Goal: Task Accomplishment & Management: Use online tool/utility

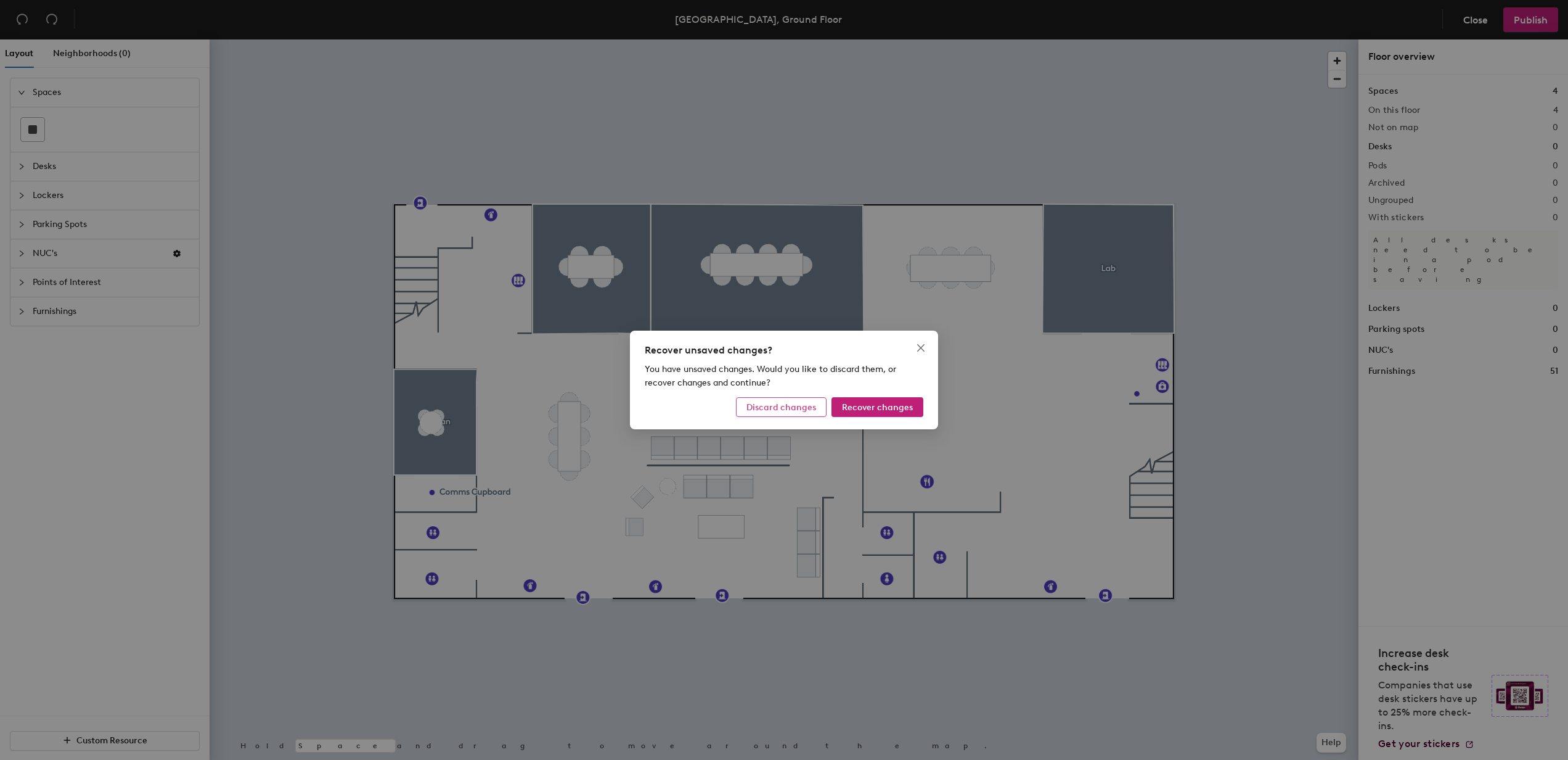
click at [794, 413] on button "Discard changes" at bounding box center [781, 407] width 91 height 20
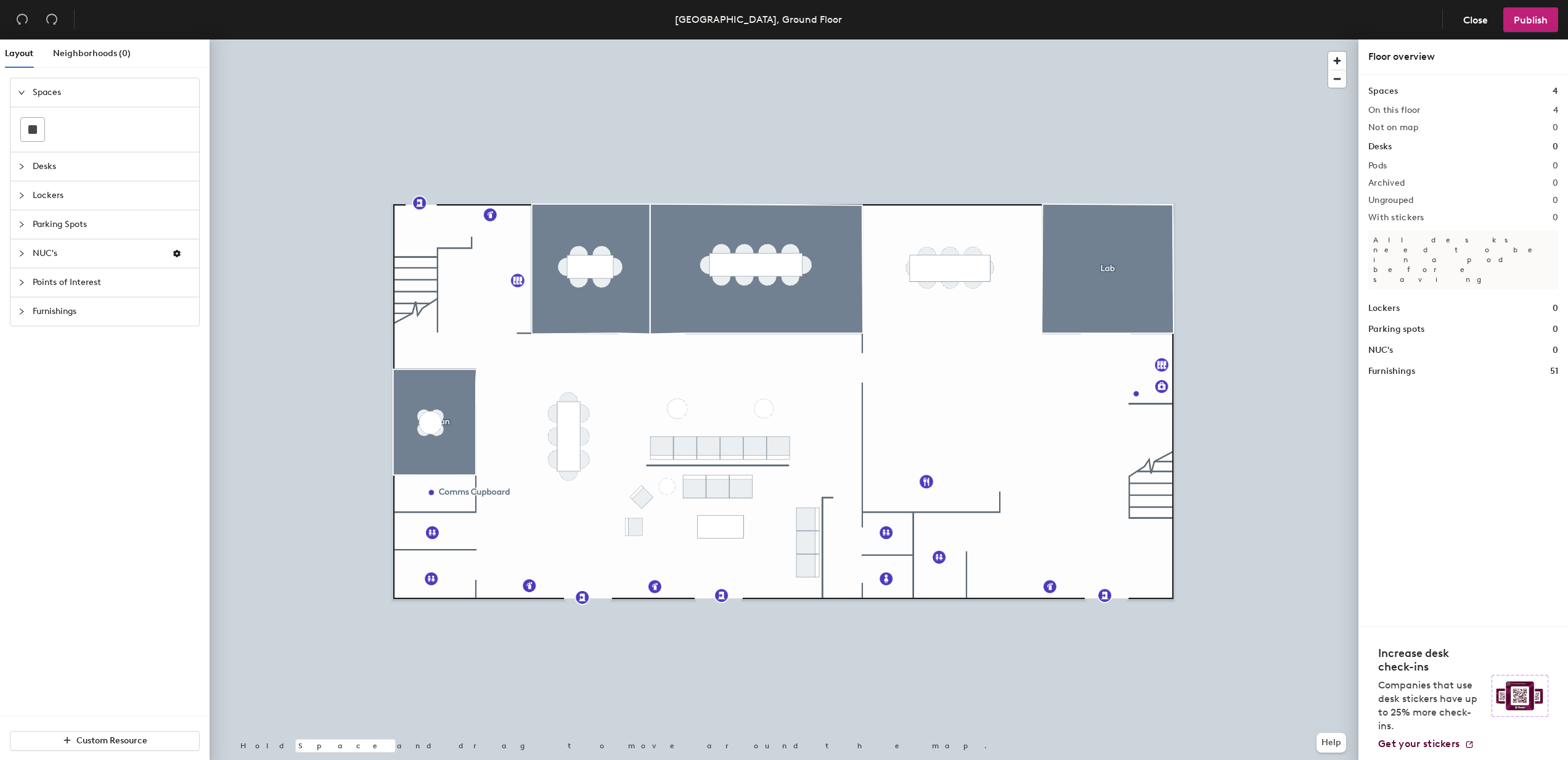
click at [57, 288] on span "Points of Interest" at bounding box center [112, 282] width 159 height 28
click at [46, 371] on span "Furnishings" at bounding box center [112, 366] width 159 height 28
click at [20, 205] on icon "collapsed" at bounding box center [21, 208] width 7 height 7
click at [13, 180] on div "Parking Spots" at bounding box center [105, 179] width 188 height 28
click at [39, 154] on span "Lockers" at bounding box center [112, 150] width 159 height 28
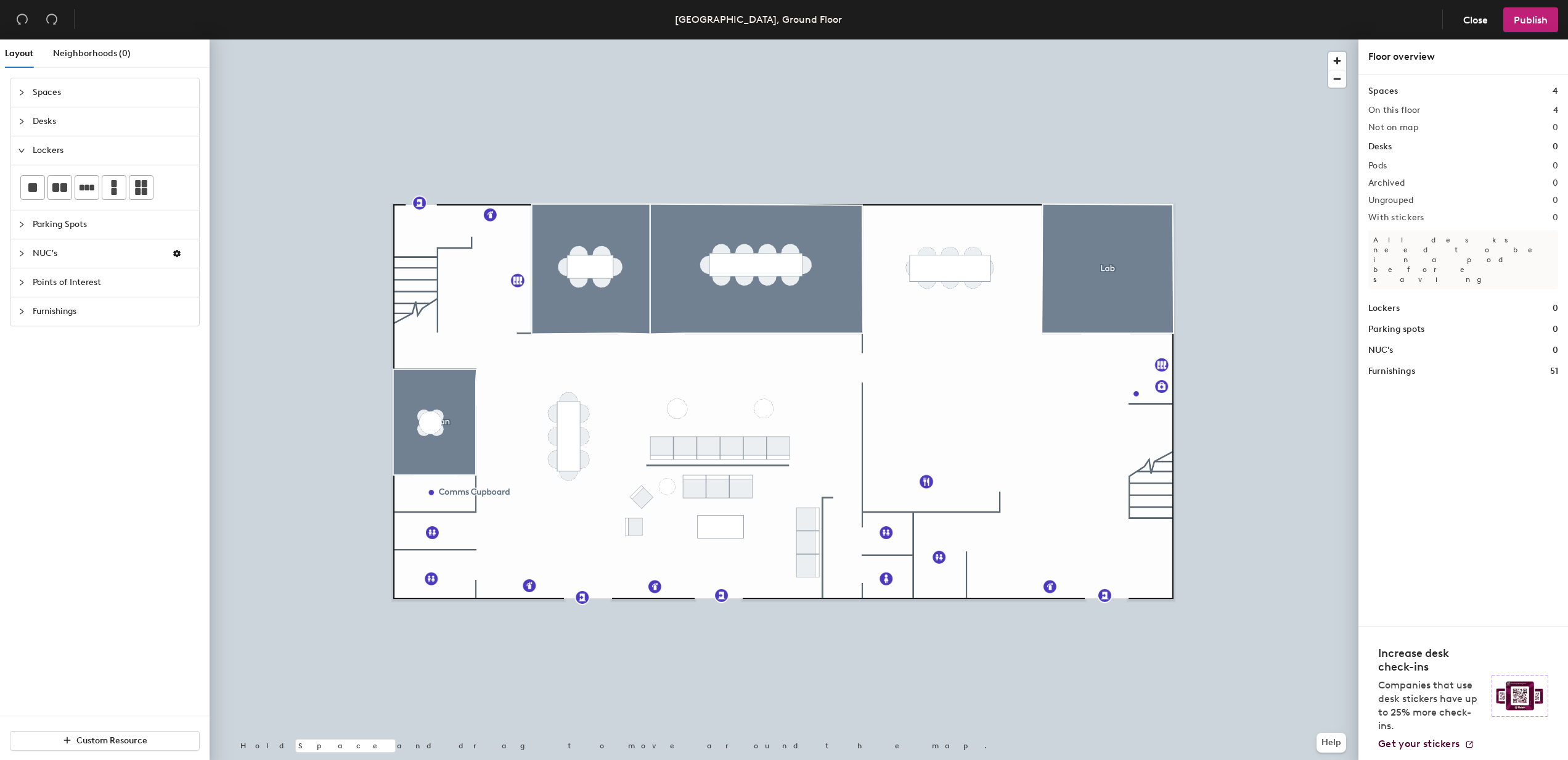
click at [22, 127] on div at bounding box center [25, 122] width 15 height 14
click at [26, 94] on div at bounding box center [25, 93] width 15 height 14
click at [45, 316] on span "Furnishings" at bounding box center [112, 311] width 159 height 28
click at [45, 239] on span "Points of Interest" at bounding box center [112, 237] width 159 height 28
click at [25, 203] on div at bounding box center [25, 208] width 15 height 14
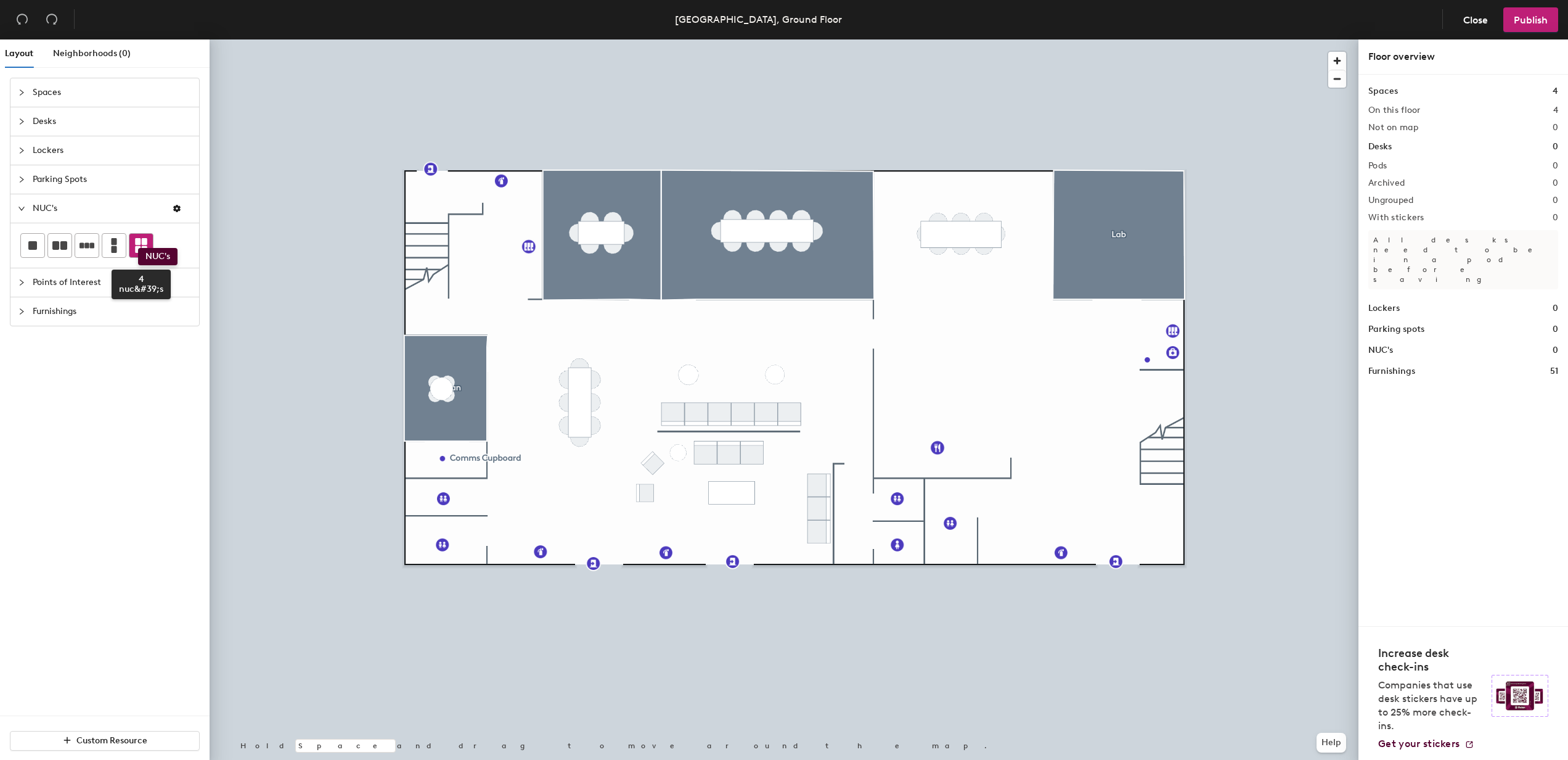
click at [138, 248] on icon at bounding box center [140, 245] width 15 height 15
click at [48, 205] on span "NUC's" at bounding box center [98, 208] width 129 height 28
click at [53, 206] on span "NUC's" at bounding box center [98, 208] width 129 height 28
click at [27, 207] on div at bounding box center [25, 208] width 15 height 14
click at [176, 211] on icon "button" at bounding box center [176, 208] width 7 height 7
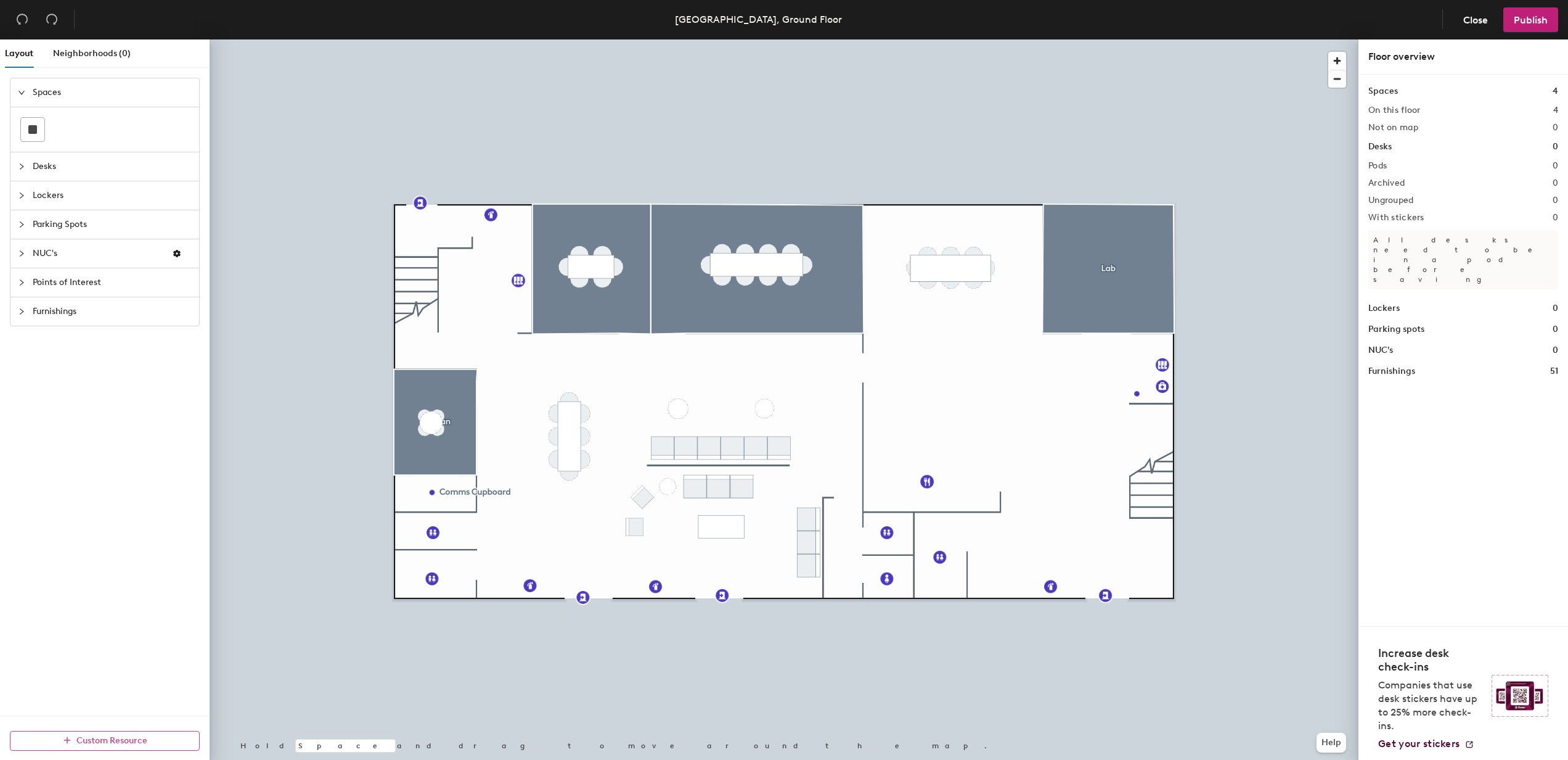
click at [128, 741] on span "Custom Resource" at bounding box center [112, 740] width 71 height 11
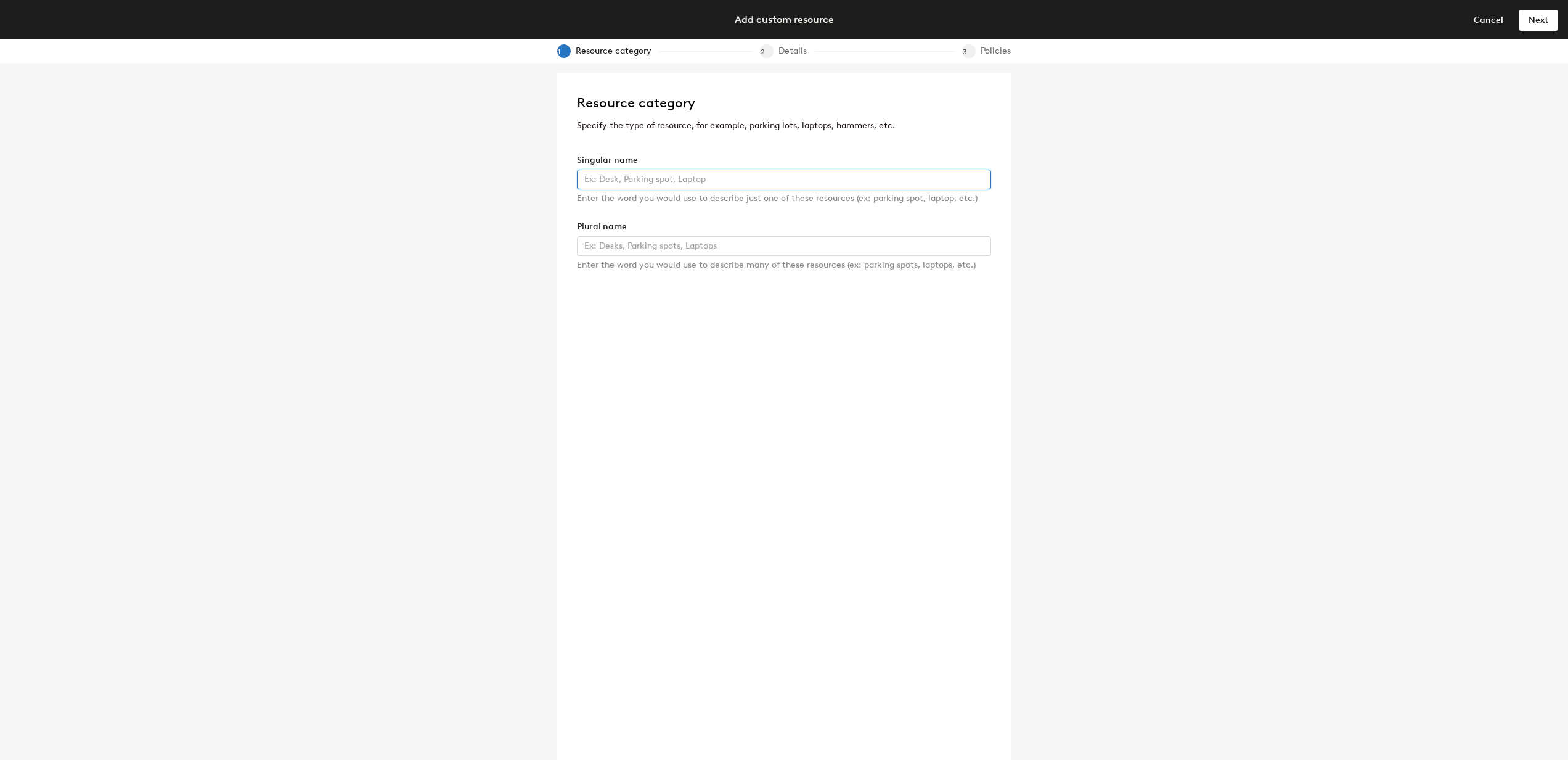
click at [772, 172] on input "text" at bounding box center [784, 179] width 414 height 20
click at [1497, 19] on span "Cancel" at bounding box center [1488, 20] width 30 height 11
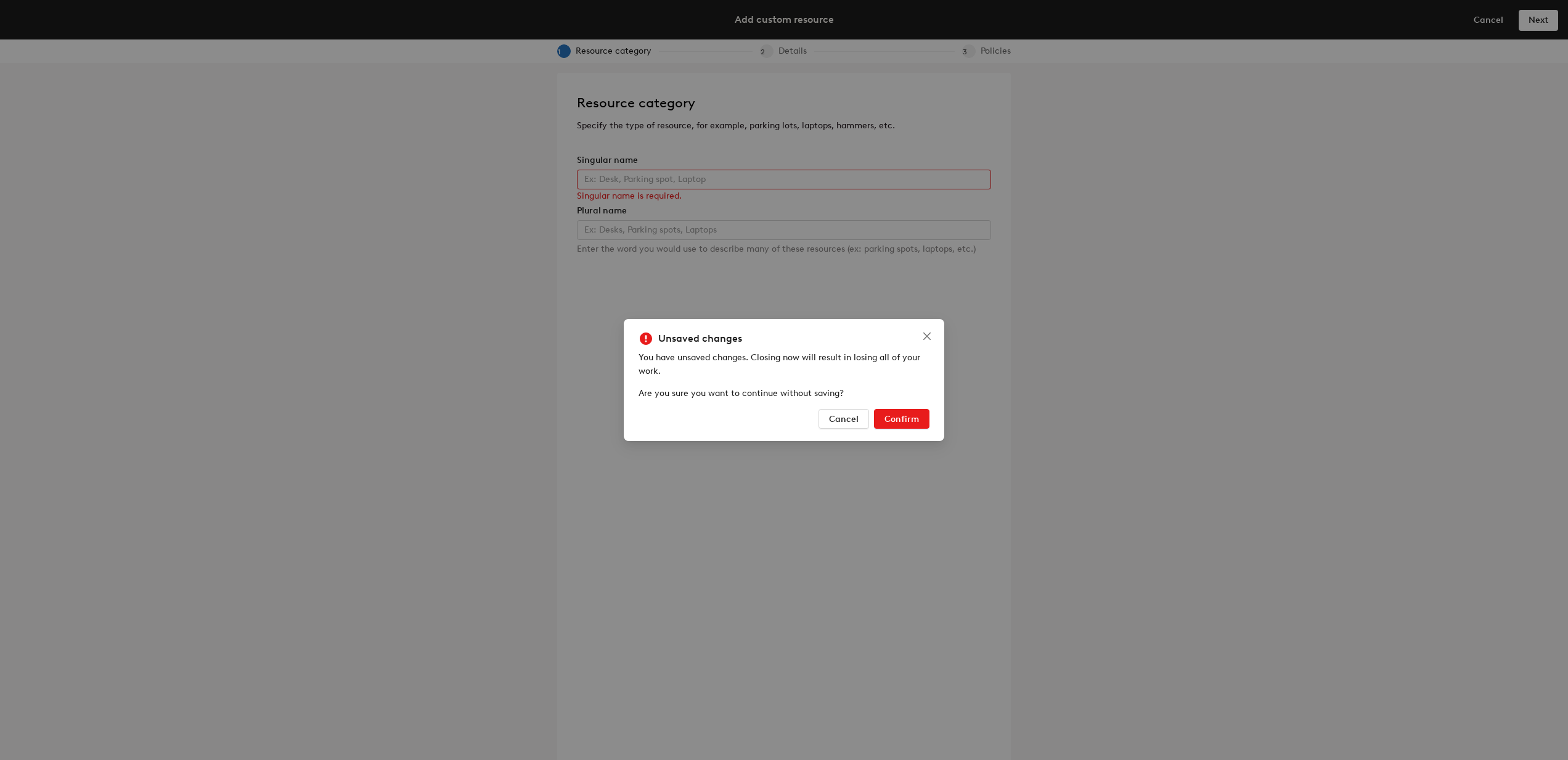
click at [902, 418] on span "Confirm" at bounding box center [901, 418] width 35 height 11
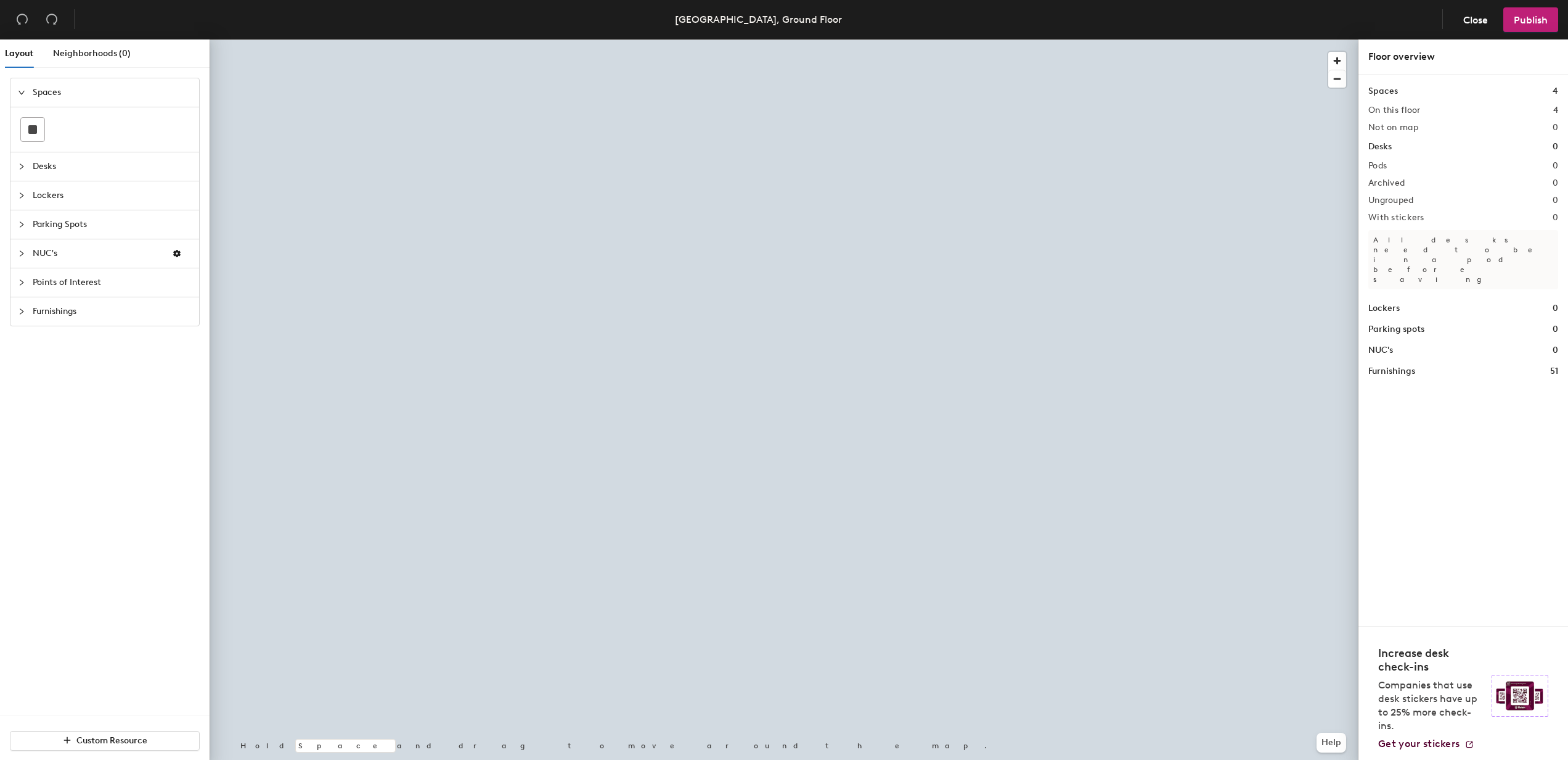
click at [49, 250] on span "NUC's" at bounding box center [98, 253] width 129 height 28
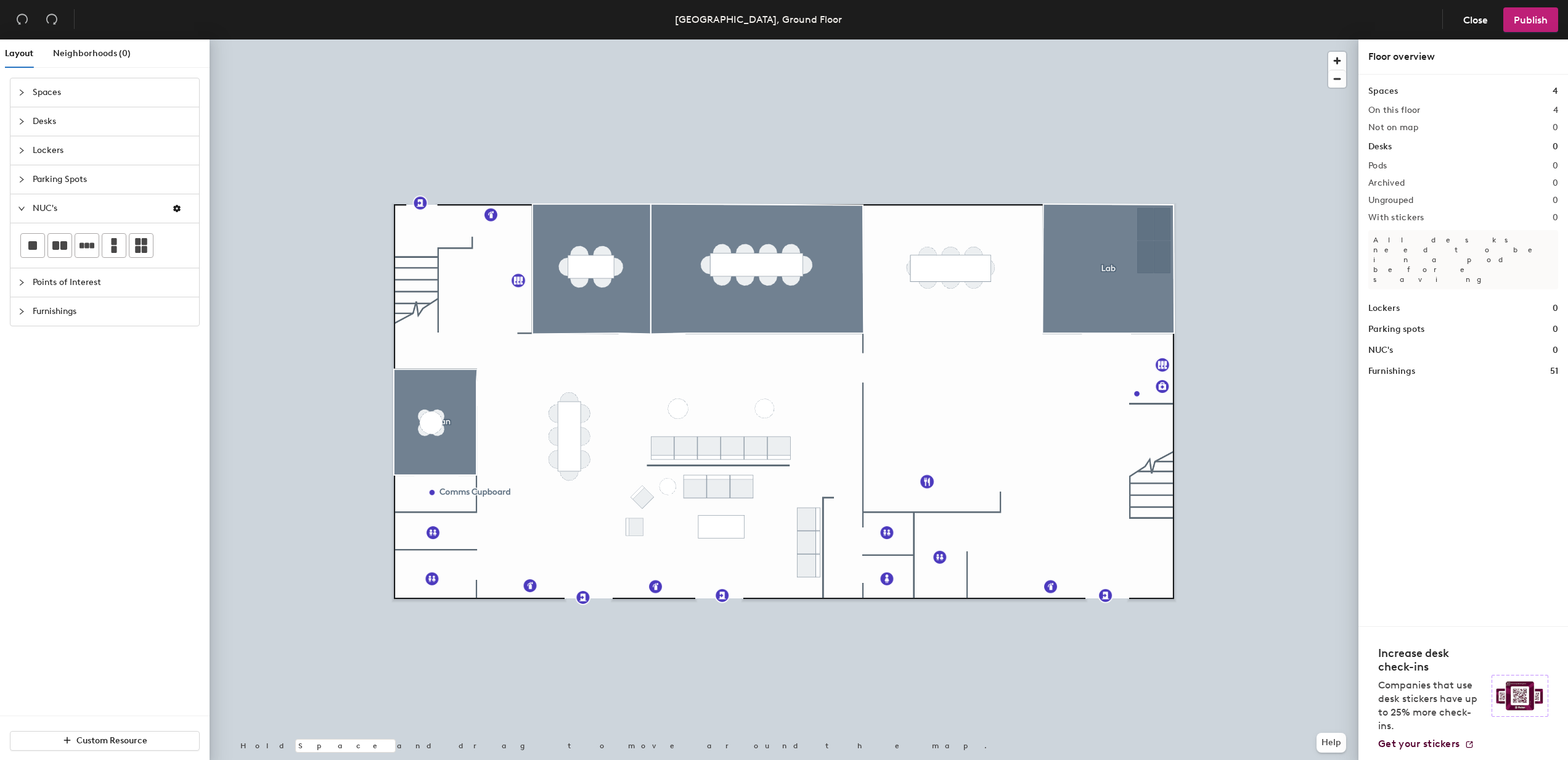
click at [1154, 240] on div "Layout Neighborhoods (0) Spaces Desks Lockers Parking Spots NUC's Points of Int…" at bounding box center [784, 402] width 1568 height 725
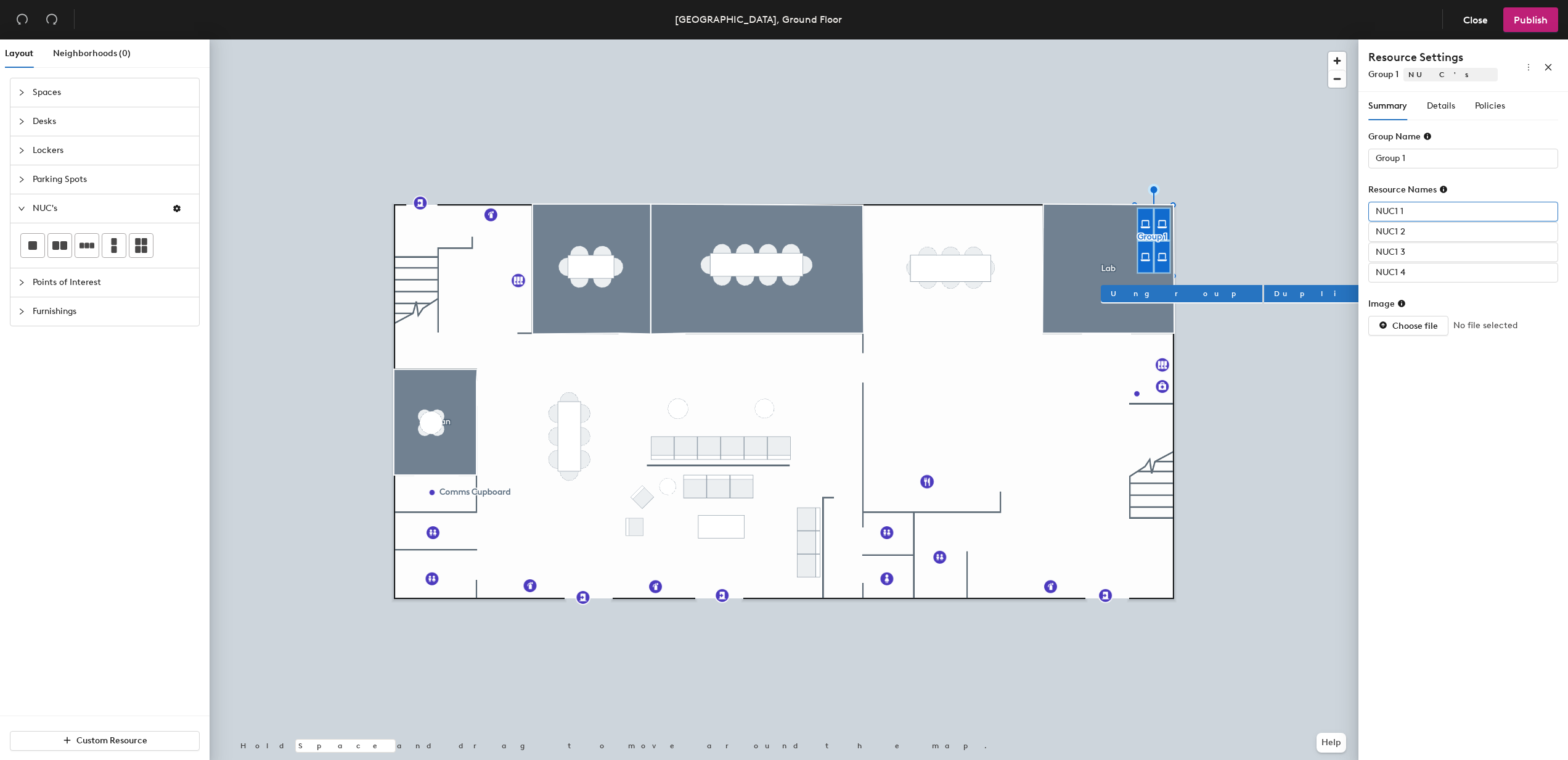
click at [1412, 213] on input "NUC1 1" at bounding box center [1462, 211] width 190 height 20
click at [1399, 208] on input "NUC1 1" at bounding box center [1462, 211] width 190 height 20
type input "NUC 1"
click at [1397, 230] on input "NUC1 2" at bounding box center [1462, 232] width 190 height 20
click at [1395, 242] on input "NUC1 3" at bounding box center [1462, 252] width 190 height 20
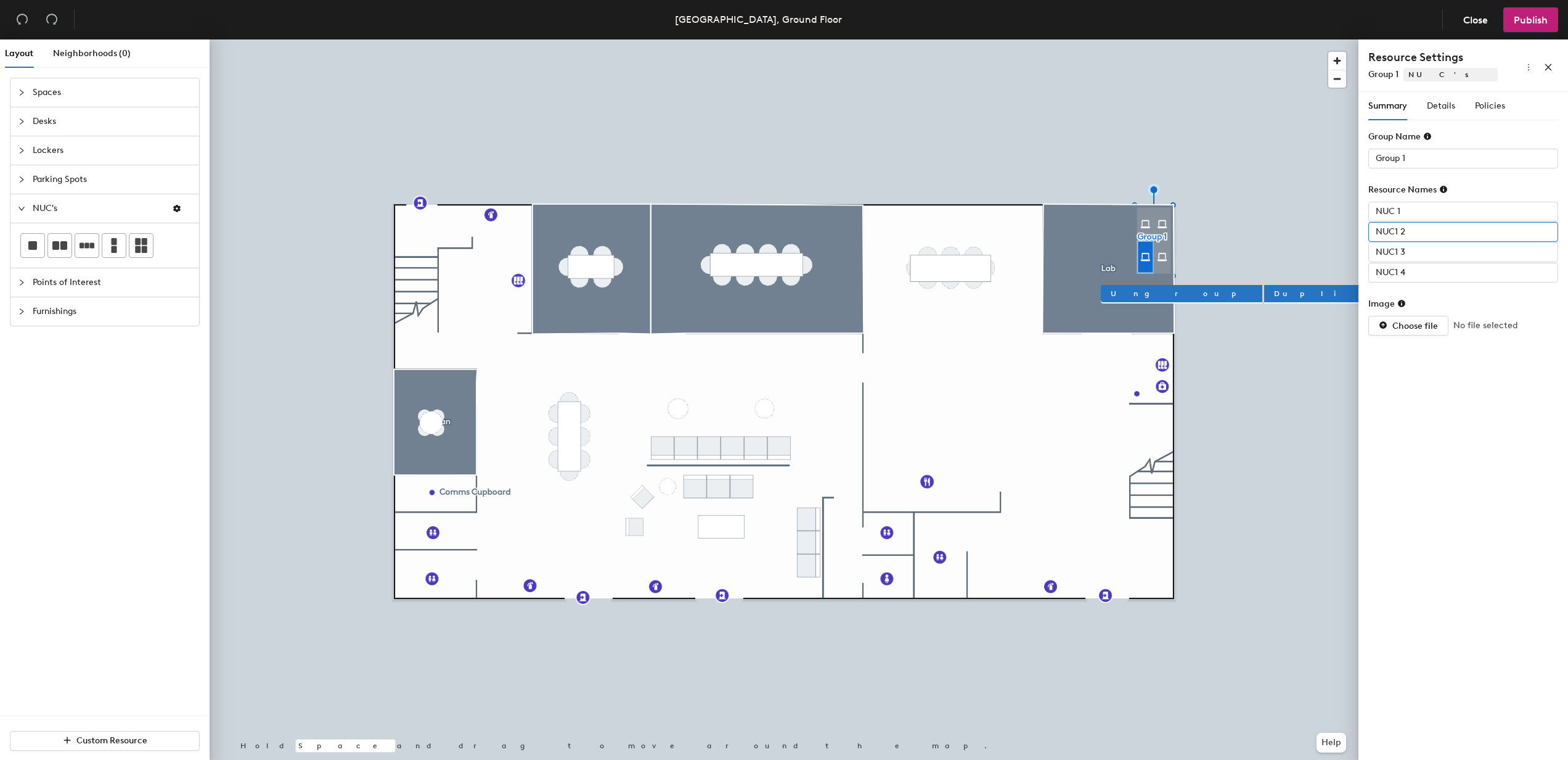
click at [1397, 234] on input "NUC1 2" at bounding box center [1462, 232] width 190 height 20
click at [1399, 232] on input "NUC1 2" at bounding box center [1462, 232] width 190 height 20
type input "NUC 2"
click at [1395, 249] on input "NUC1 3" at bounding box center [1462, 252] width 190 height 20
click at [1401, 254] on input "NUC1 3" at bounding box center [1462, 252] width 190 height 20
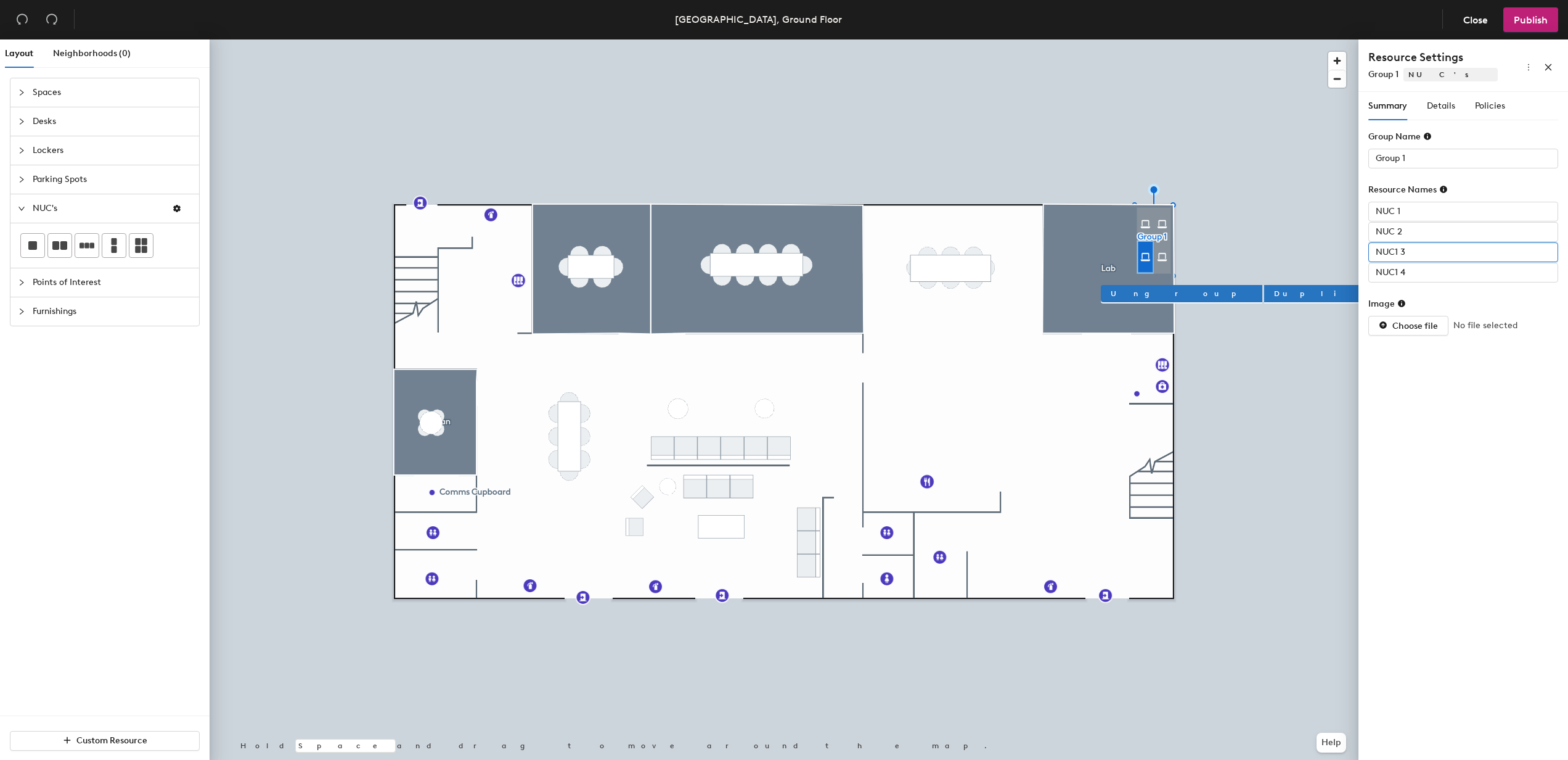
click at [1398, 252] on input "NUC1 3" at bounding box center [1462, 252] width 190 height 20
click at [1397, 250] on input "NUC1 3" at bounding box center [1462, 252] width 190 height 20
type input "NUC 3"
click at [1397, 271] on input "NUC1 4" at bounding box center [1462, 273] width 190 height 20
click at [1399, 272] on input "NUC1 4" at bounding box center [1462, 273] width 190 height 20
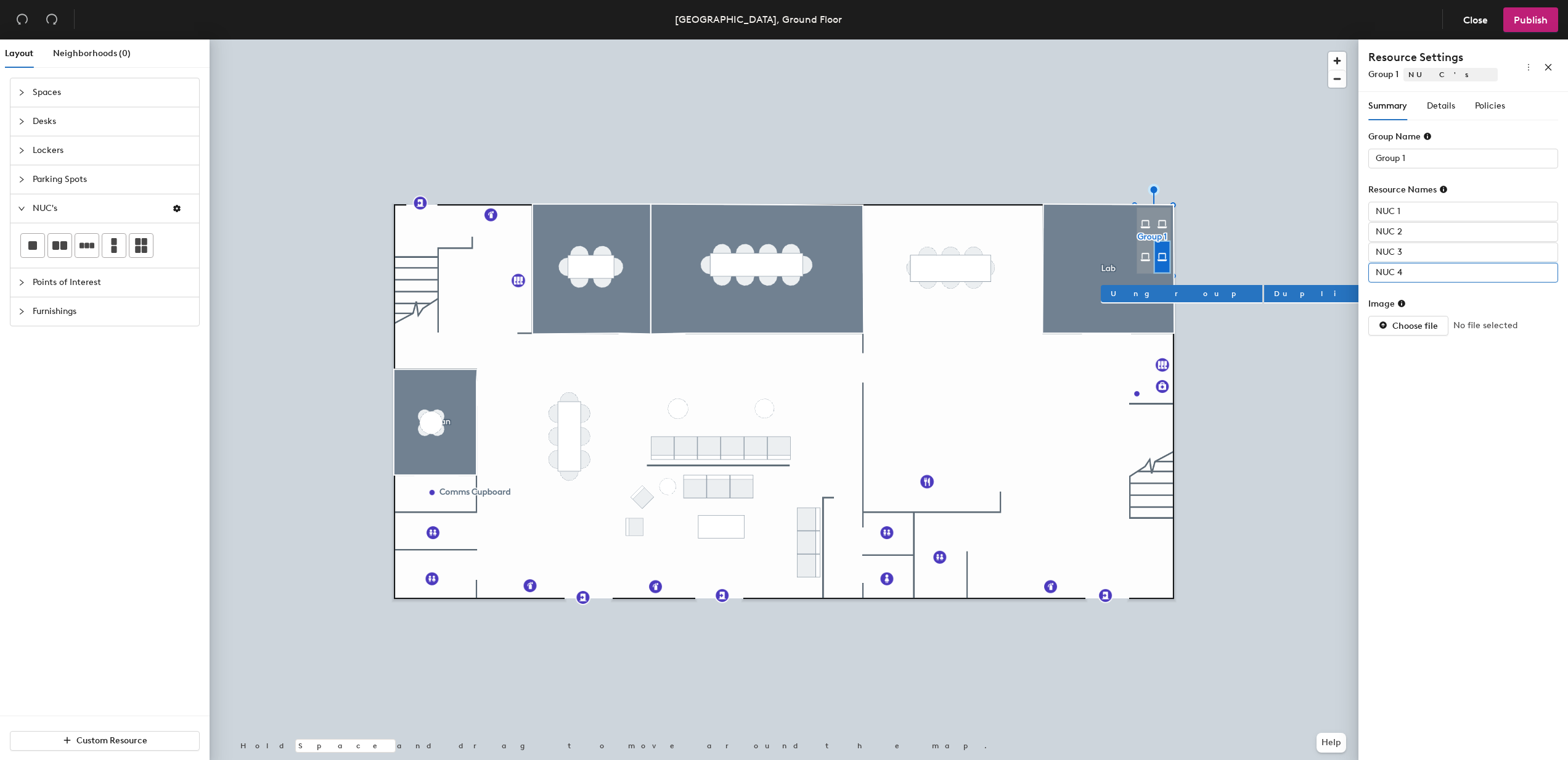
type input "NUC 4"
click at [1478, 382] on div "Summary Details Policies Group Name Group 1 Resource Names NUC 1 NUC 2 NUC 3 NU…" at bounding box center [1462, 427] width 209 height 672
click at [1446, 148] on input "Group 1" at bounding box center [1462, 158] width 190 height 20
type input "Nucs"
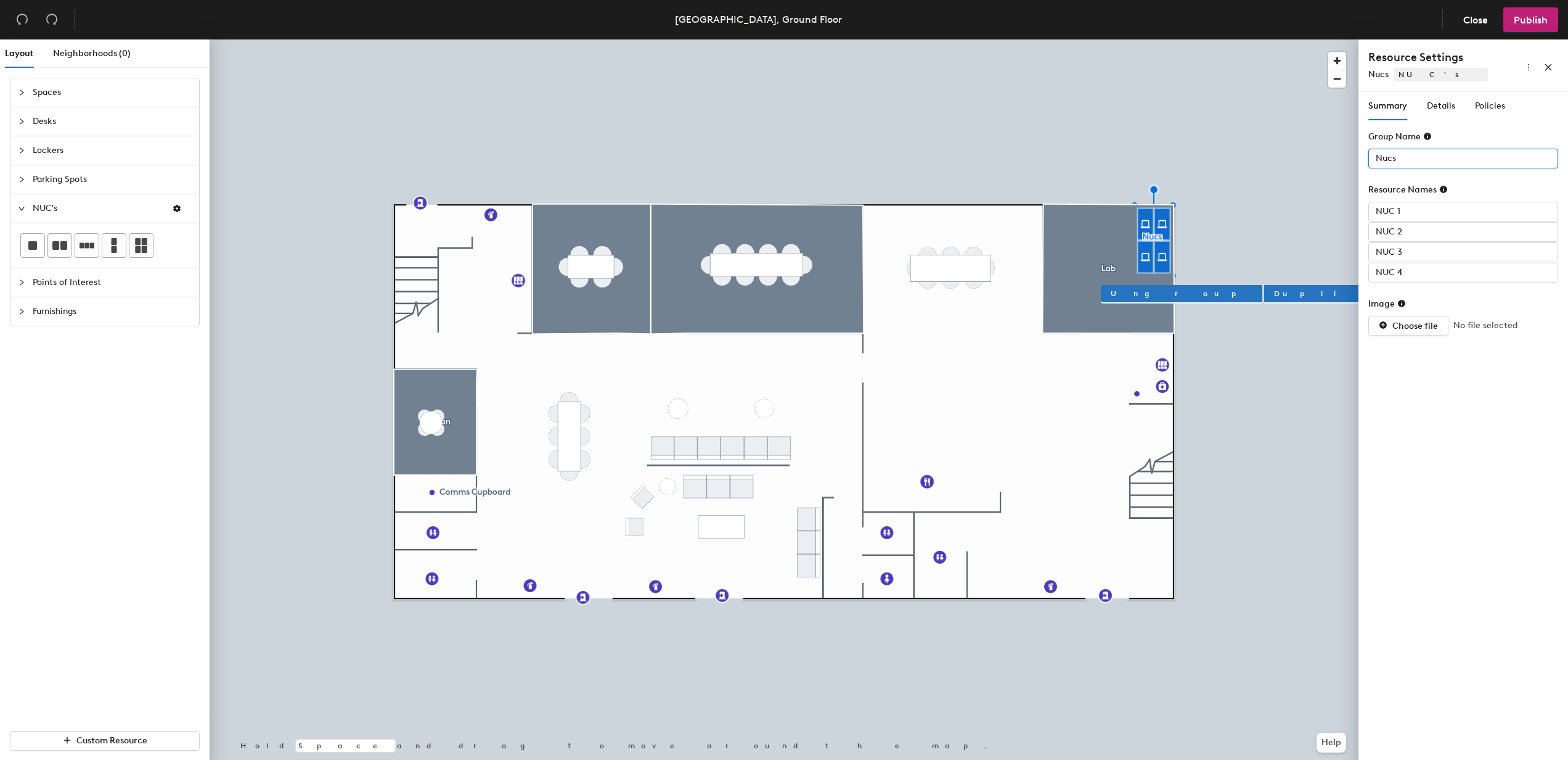
click at [1393, 158] on input "Nucs" at bounding box center [1462, 158] width 190 height 20
type input "NUC's"
click at [1485, 410] on div "Summary Details Policies Group Name NUC's Resource Names NUC 1 NUC 2 NUC 3 NUC …" at bounding box center [1462, 427] width 209 height 672
click at [1445, 108] on span "Details" at bounding box center [1441, 106] width 28 height 11
click at [1433, 157] on div at bounding box center [1456, 157] width 172 height 17
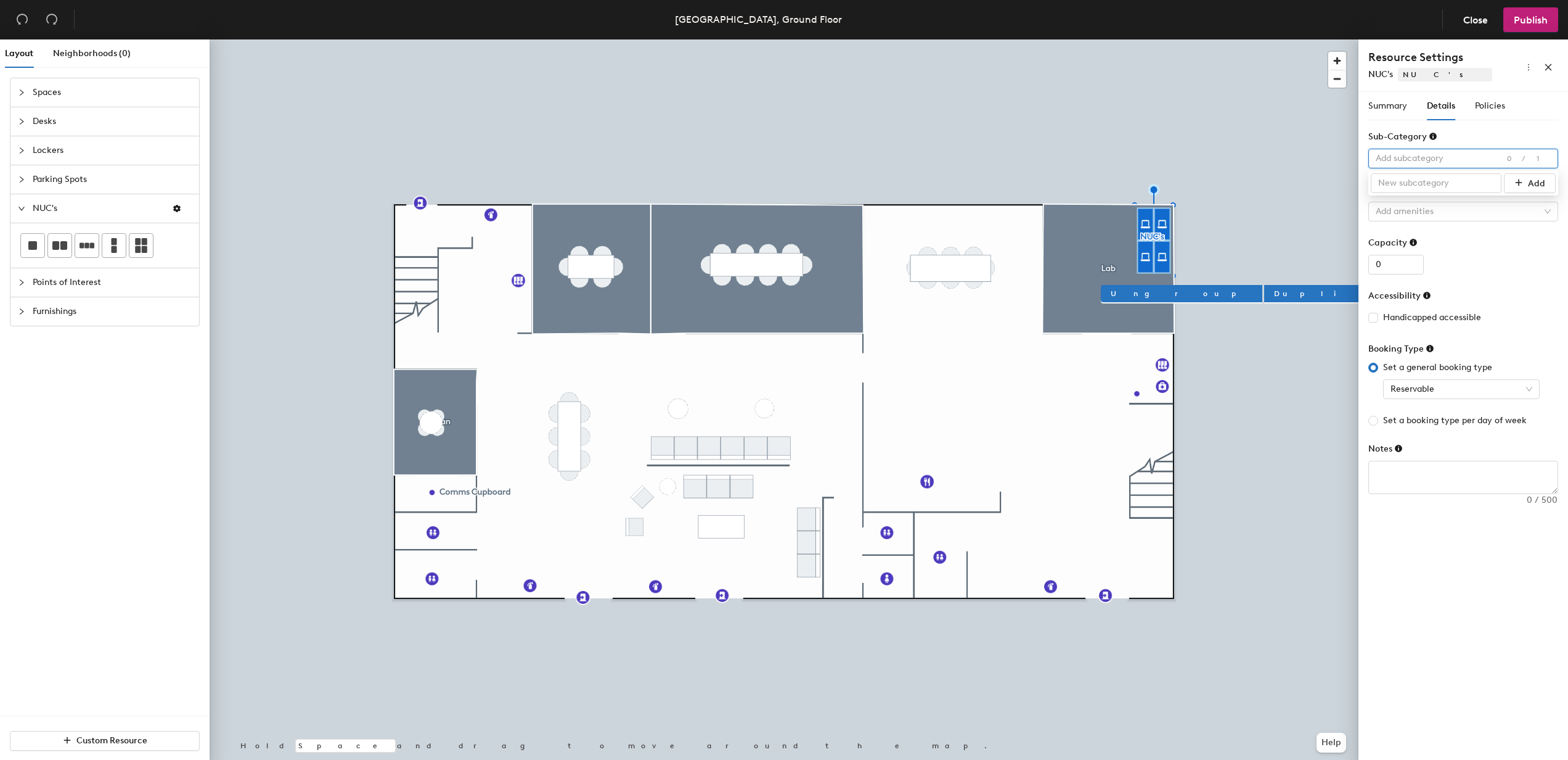
click at [1488, 247] on div "Capacity" at bounding box center [1462, 245] width 190 height 19
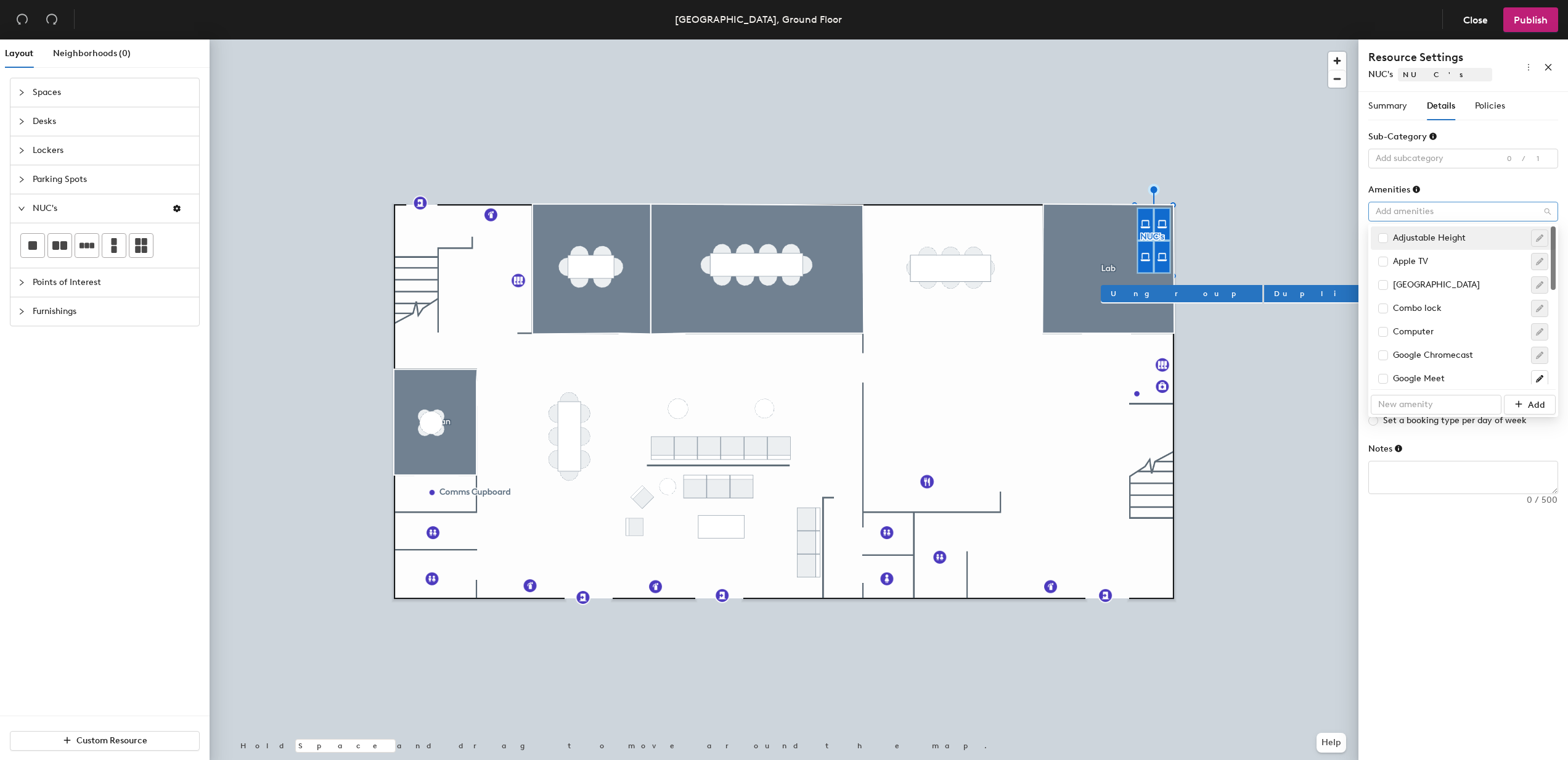
click at [1448, 213] on div at bounding box center [1456, 211] width 172 height 17
click at [1455, 180] on form "Sub-Category Add subcategory 0/1 Amenities Add amenities Capacity 0 Accessibili…" at bounding box center [1462, 312] width 190 height 364
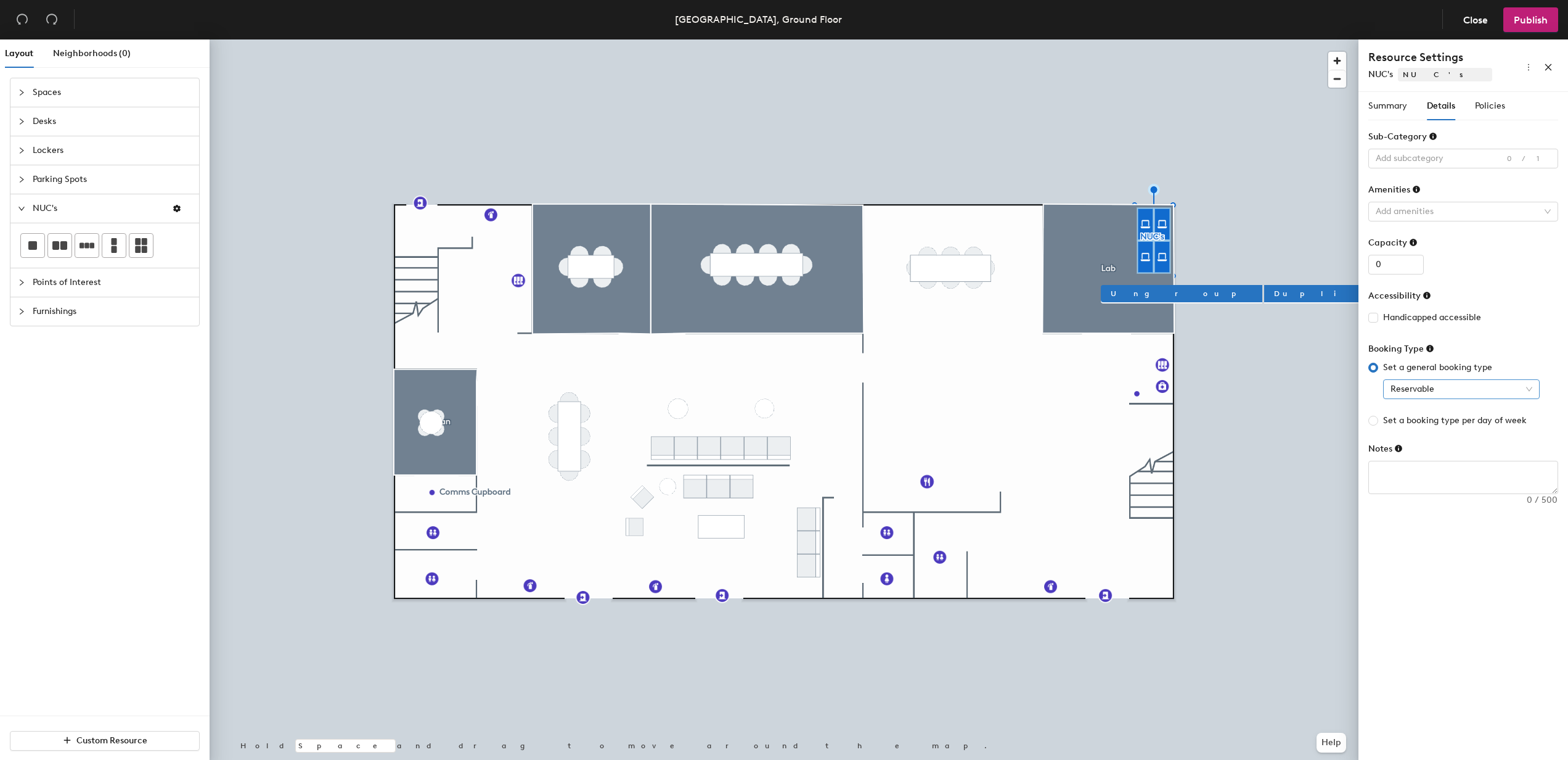
click at [1449, 391] on span "Reservable" at bounding box center [1461, 388] width 141 height 19
click at [1460, 413] on span "Set a booking type per day of week" at bounding box center [1455, 420] width 153 height 14
click at [1378, 415] on input "Set a booking type per day of week" at bounding box center [1373, 420] width 10 height 10
radio input "true"
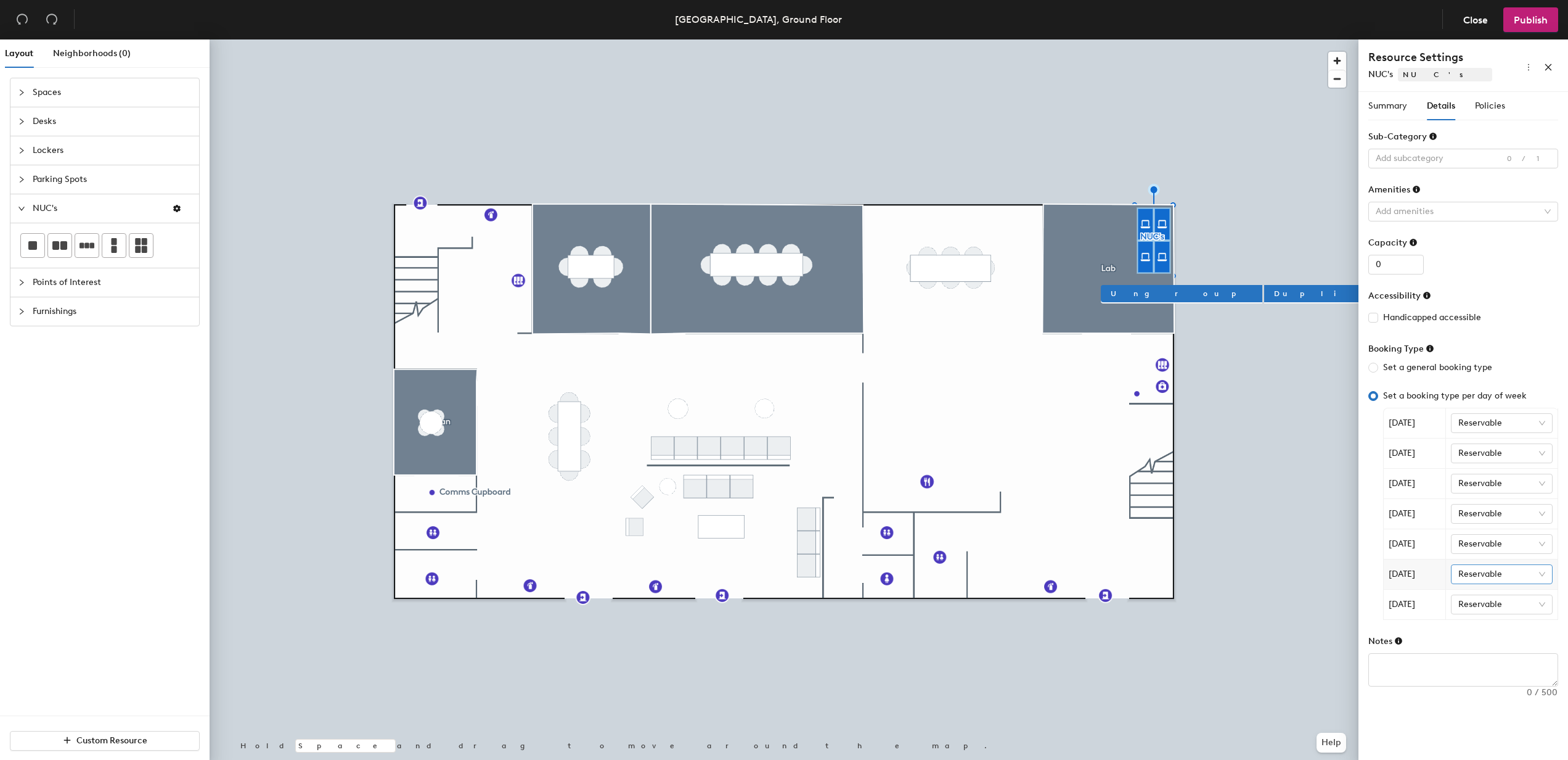
click at [1502, 575] on span "Reservable" at bounding box center [1502, 574] width 88 height 19
click at [1465, 622] on div "Not reservable" at bounding box center [1501, 619] width 83 height 14
click at [1472, 609] on span "Reservable" at bounding box center [1502, 604] width 88 height 19
drag, startPoint x: 1505, startPoint y: 654, endPoint x: 1443, endPoint y: 576, distance: 99.6
click at [1507, 652] on div "Not reservable" at bounding box center [1501, 648] width 83 height 14
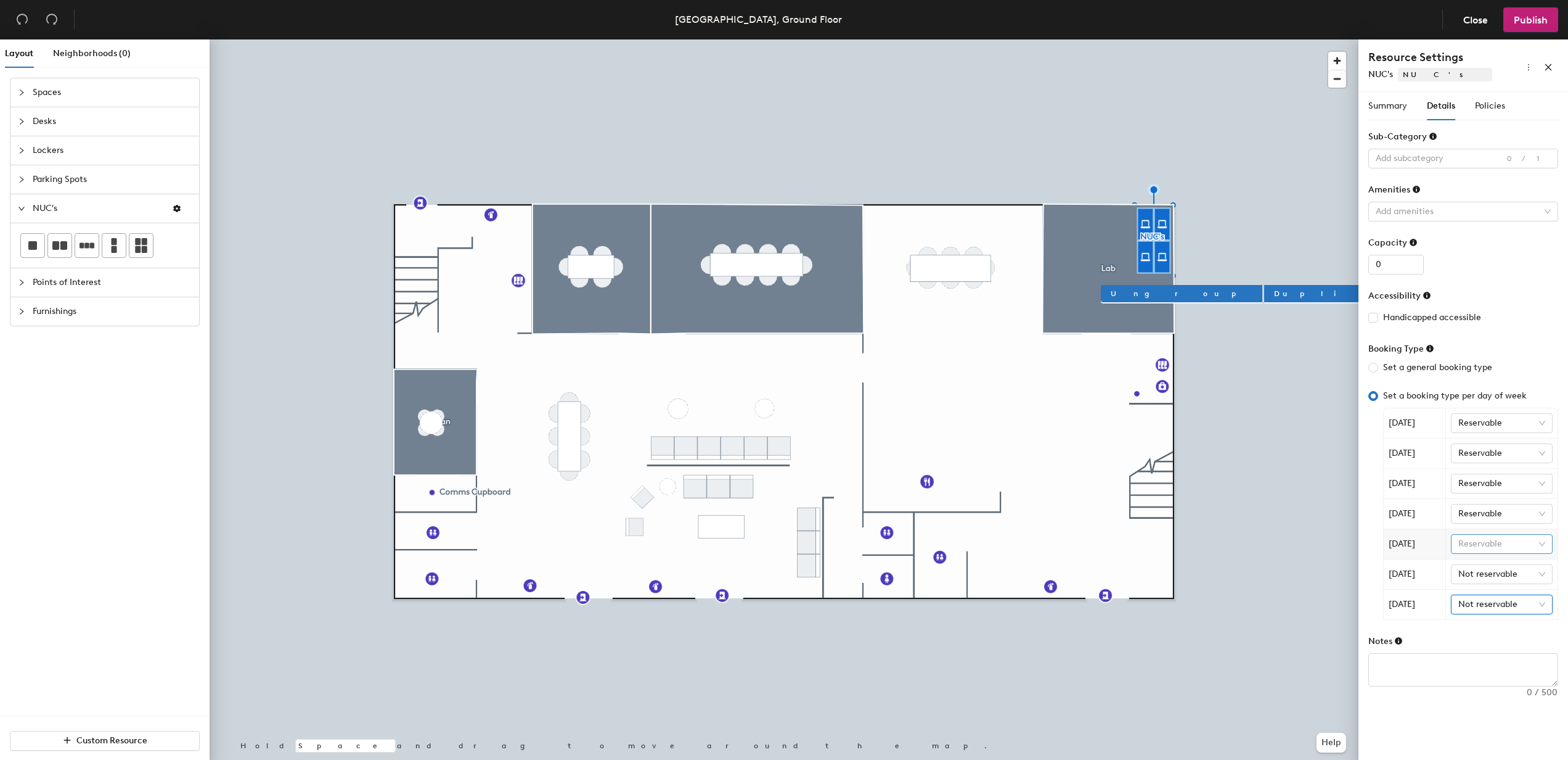
click at [1481, 549] on span "Reservable" at bounding box center [1502, 544] width 88 height 19
click at [1516, 335] on form "Sub-Category Add subcategory 0/1 Amenities Add amenities Capacity 0 Accessibili…" at bounding box center [1462, 408] width 190 height 556
click at [1484, 108] on span "Policies" at bounding box center [1489, 106] width 30 height 11
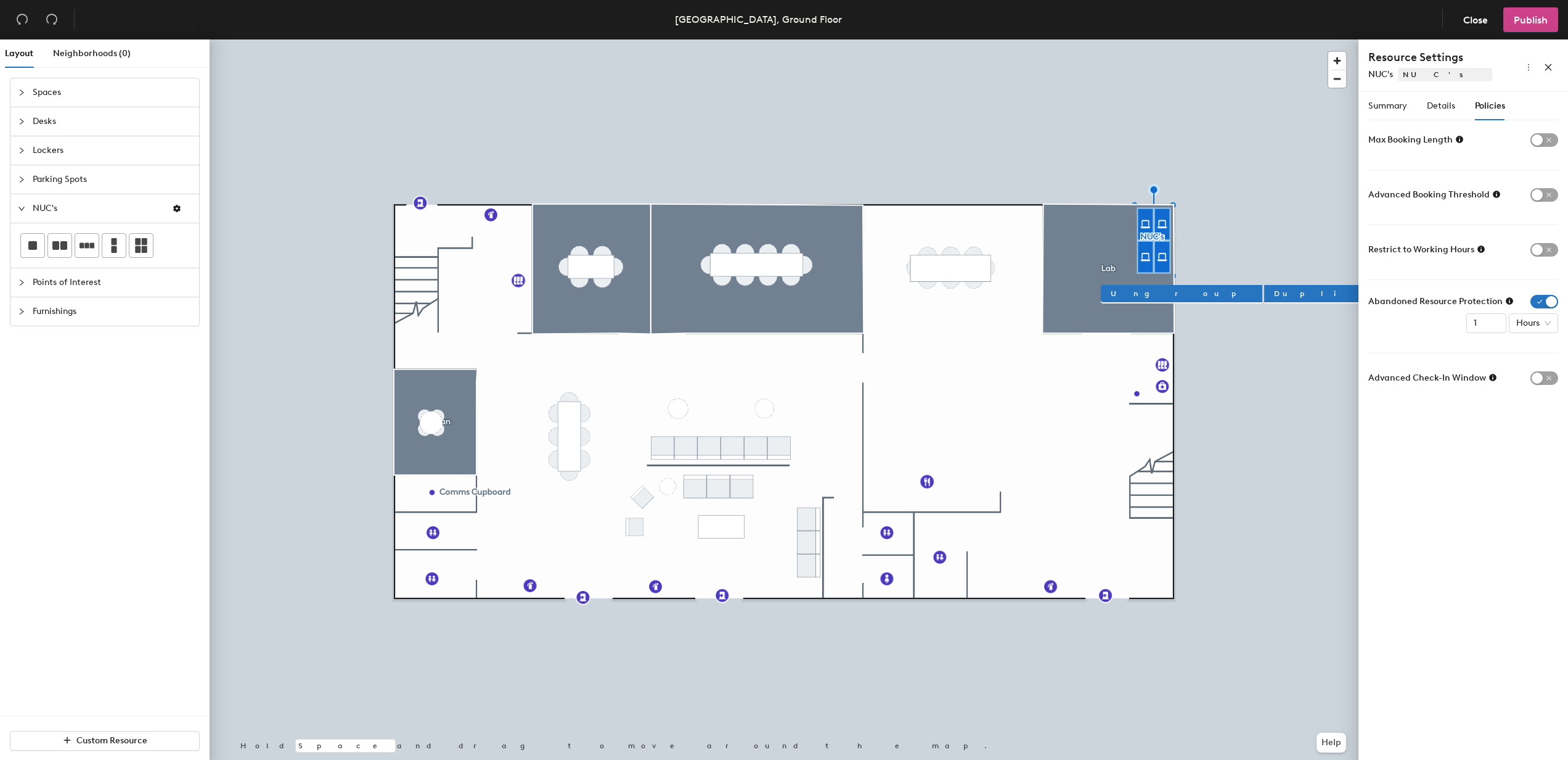
click at [1520, 30] on button "Publish" at bounding box center [1530, 19] width 55 height 25
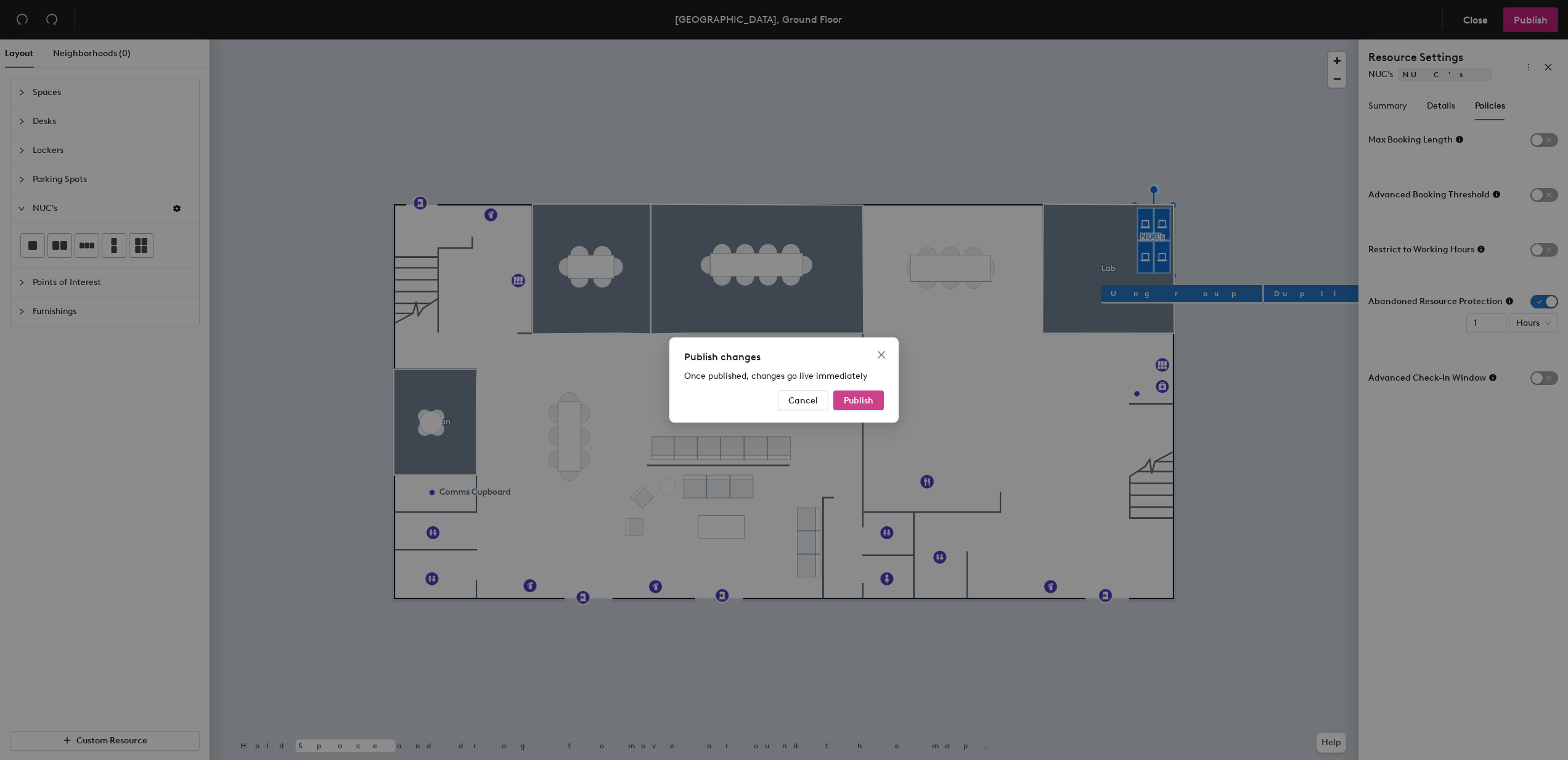
click at [872, 405] on span "Publish" at bounding box center [859, 400] width 30 height 11
